Goal: Find specific page/section: Find specific page/section

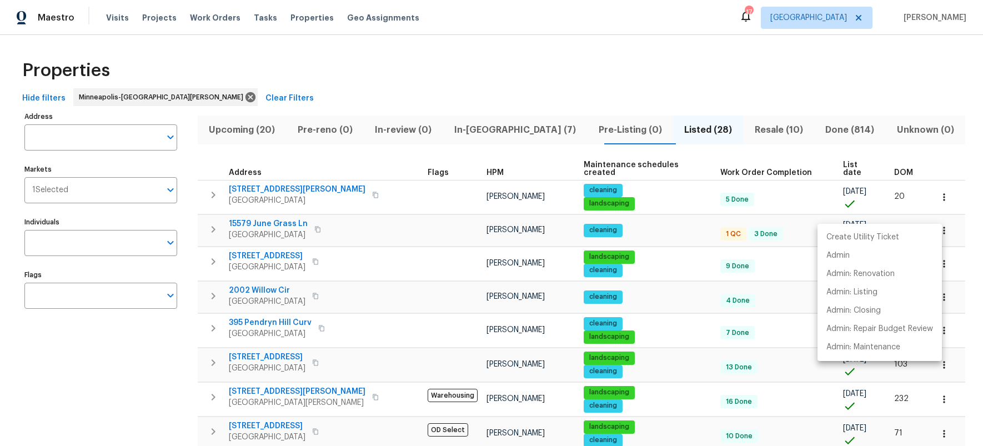
scroll to position [249, 0]
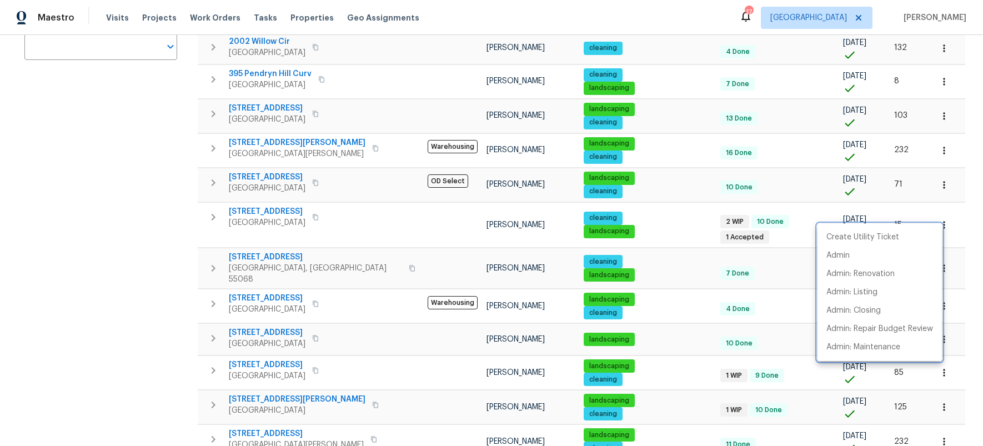
click at [92, 289] on div at bounding box center [491, 223] width 983 height 446
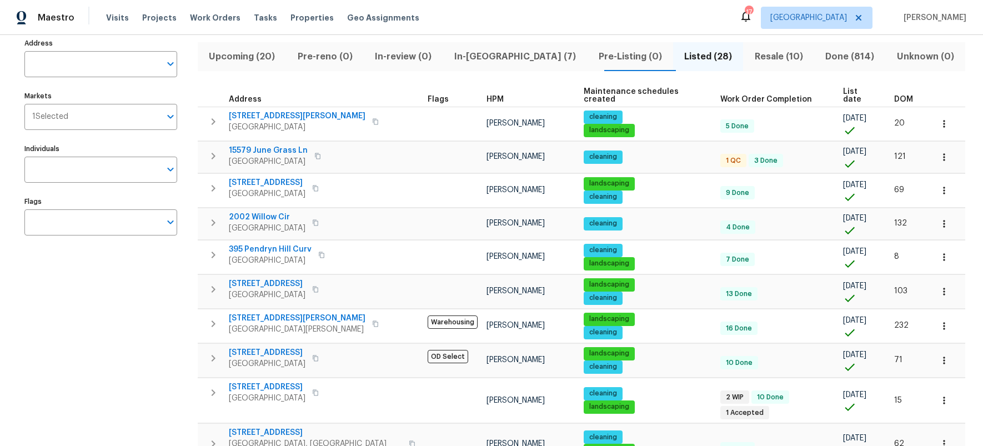
scroll to position [0, 0]
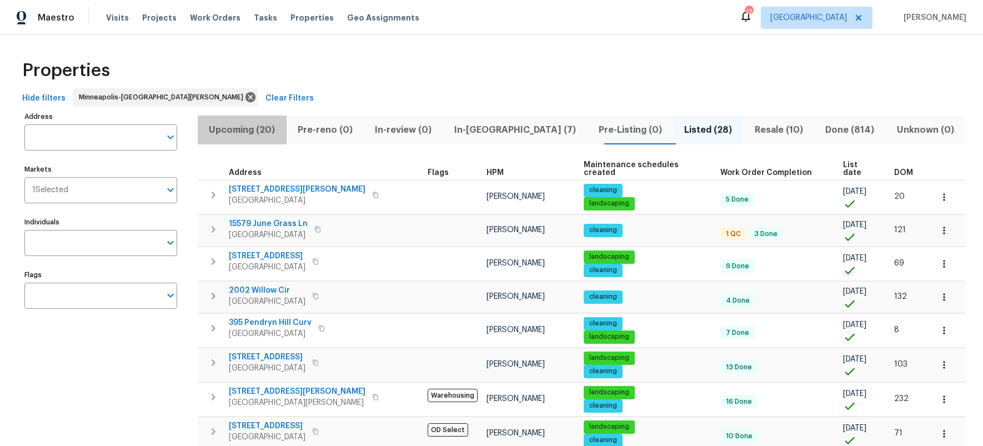
click at [246, 128] on span "Upcoming (20)" at bounding box center [242, 130] width 76 height 16
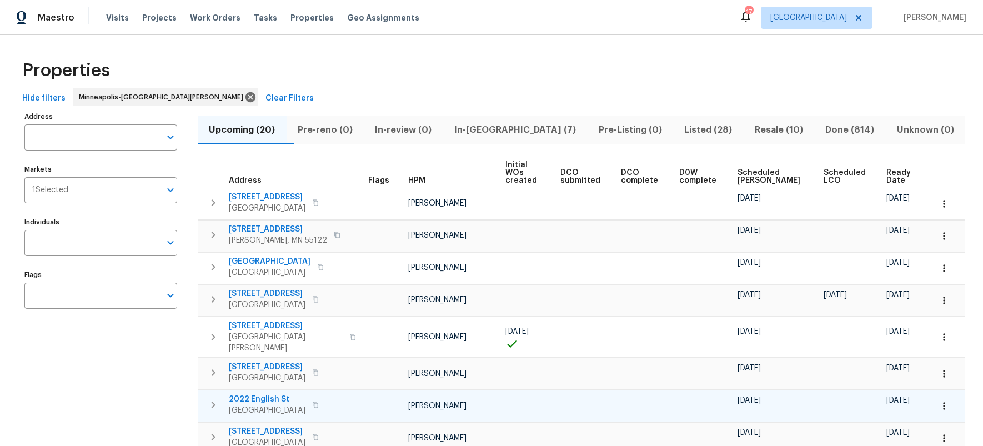
scroll to position [2, 0]
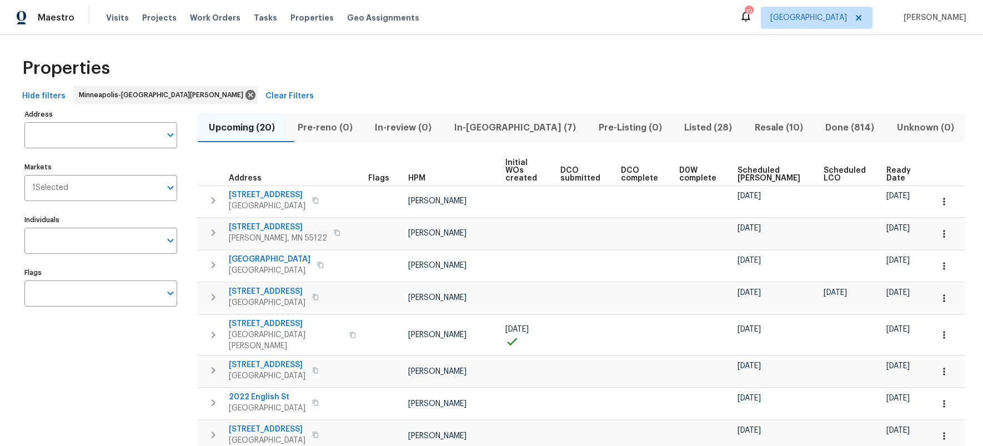
click at [506, 124] on span "In-[GEOGRAPHIC_DATA] (7)" at bounding box center [515, 128] width 131 height 16
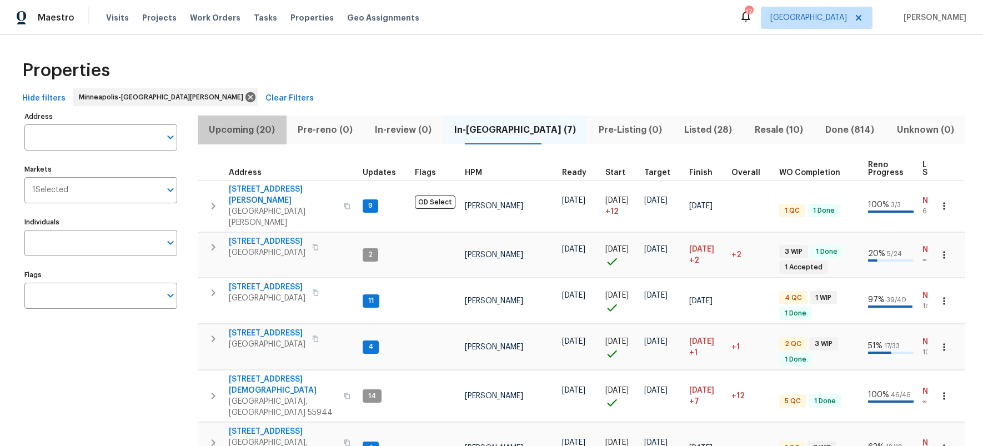
click at [261, 126] on span "Upcoming (20)" at bounding box center [242, 130] width 76 height 16
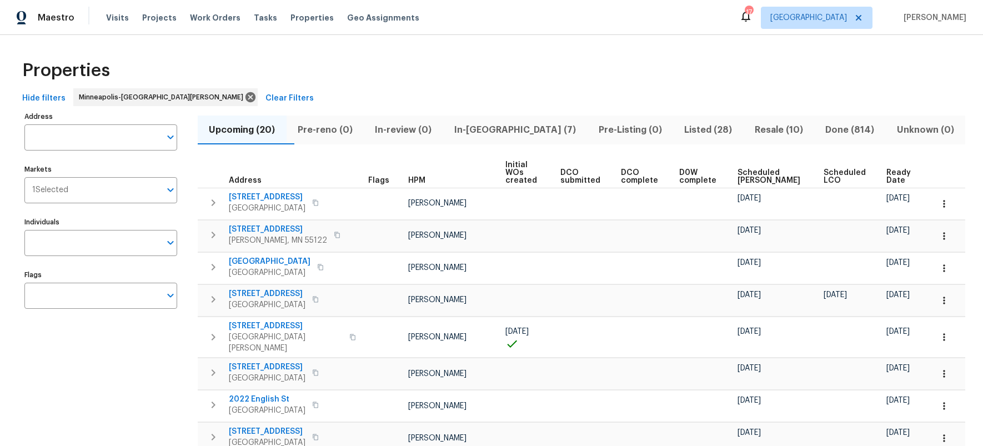
click at [768, 169] on span "Scheduled [PERSON_NAME]" at bounding box center [771, 177] width 67 height 16
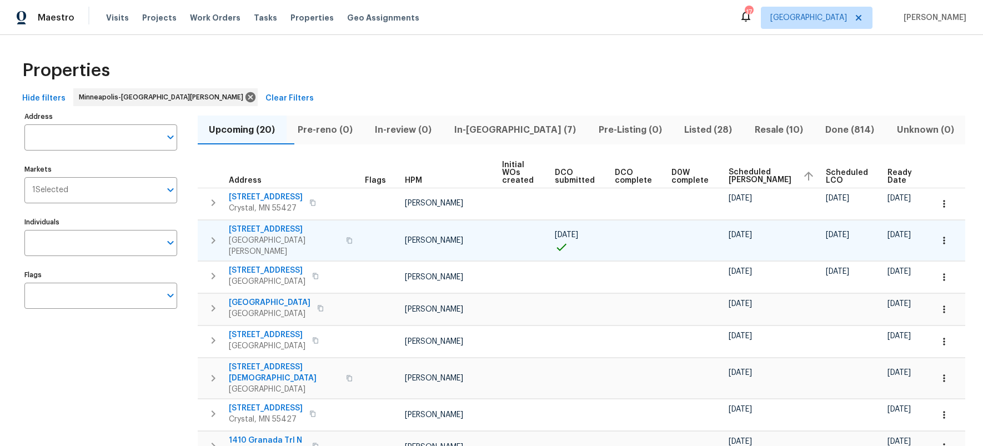
drag, startPoint x: 326, startPoint y: 233, endPoint x: 335, endPoint y: 239, distance: 10.8
click at [346, 237] on icon "button" at bounding box center [349, 240] width 7 height 7
click at [939, 235] on icon "button" at bounding box center [944, 240] width 11 height 11
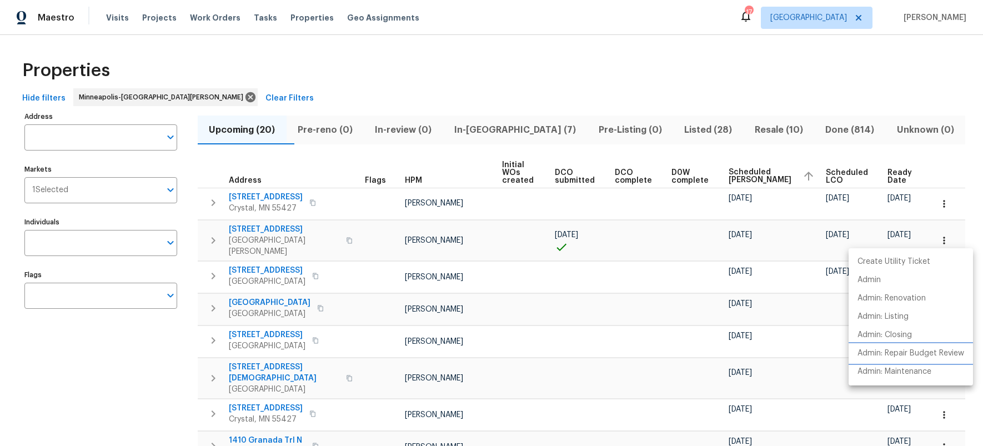
click at [910, 356] on p "Admin: Repair Budget Review" at bounding box center [911, 354] width 107 height 12
